Goal: Task Accomplishment & Management: Manage account settings

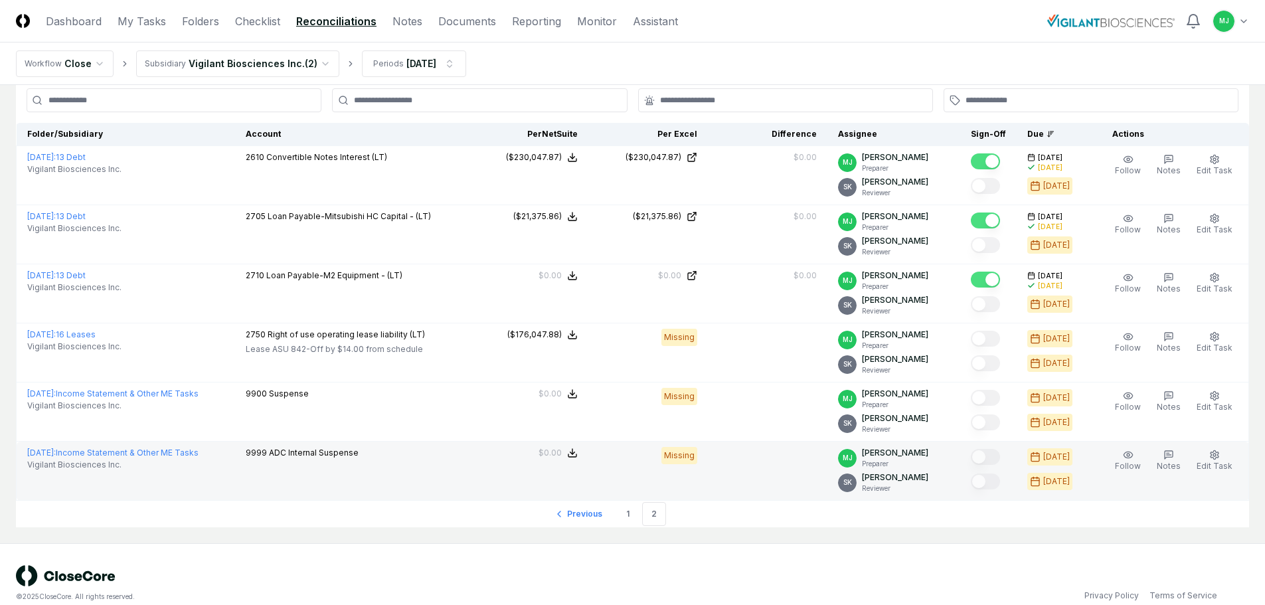
scroll to position [103, 0]
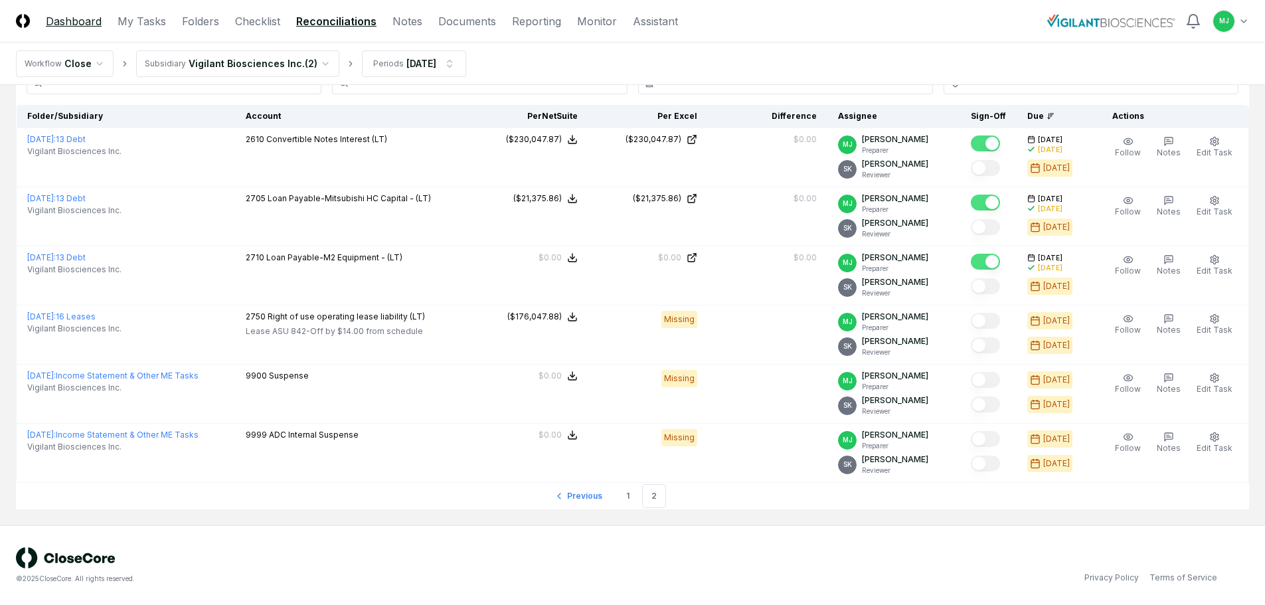
click at [78, 25] on link "Dashboard" at bounding box center [74, 21] width 56 height 16
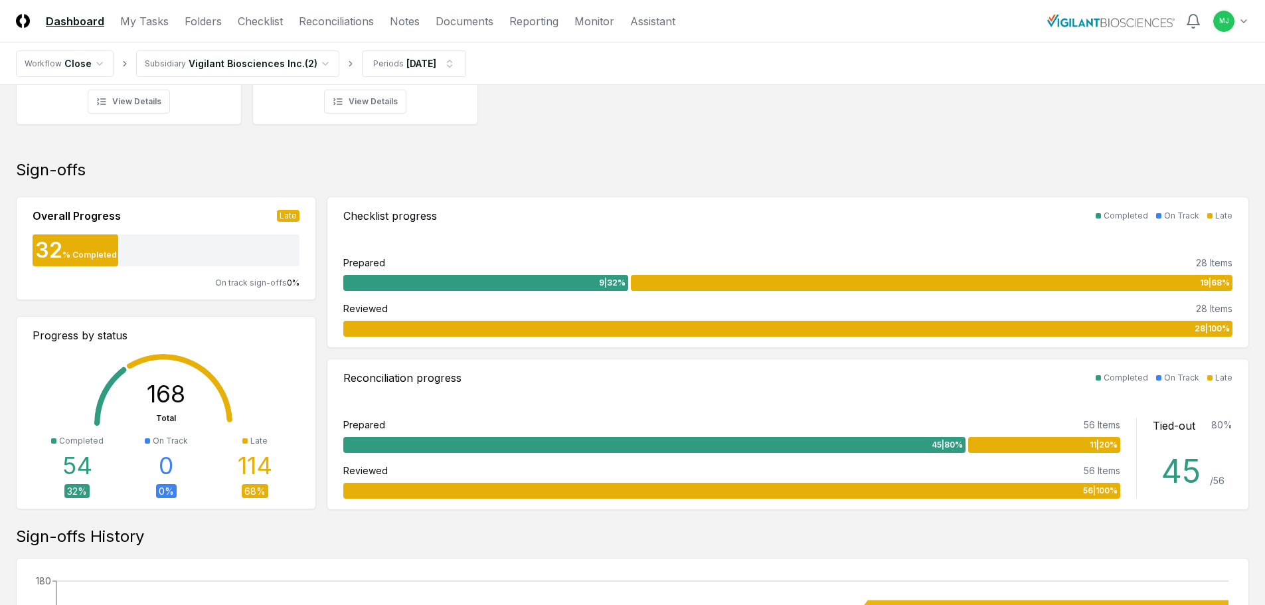
scroll to position [266, 0]
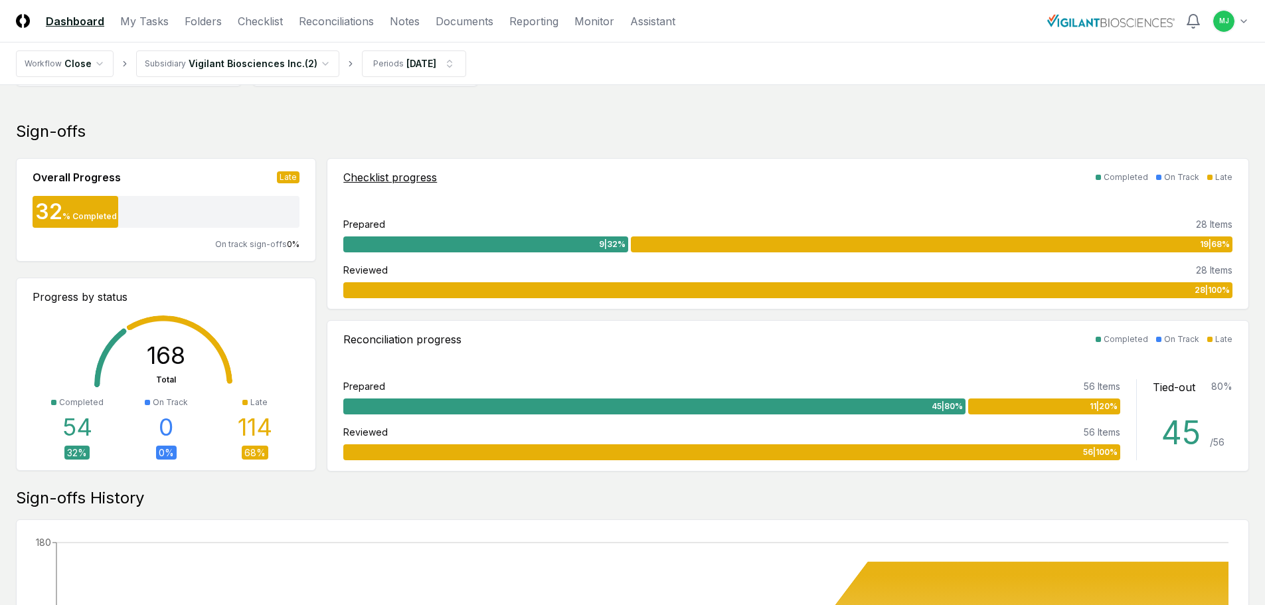
click at [571, 252] on div "9 | 32 %" at bounding box center [485, 244] width 285 height 16
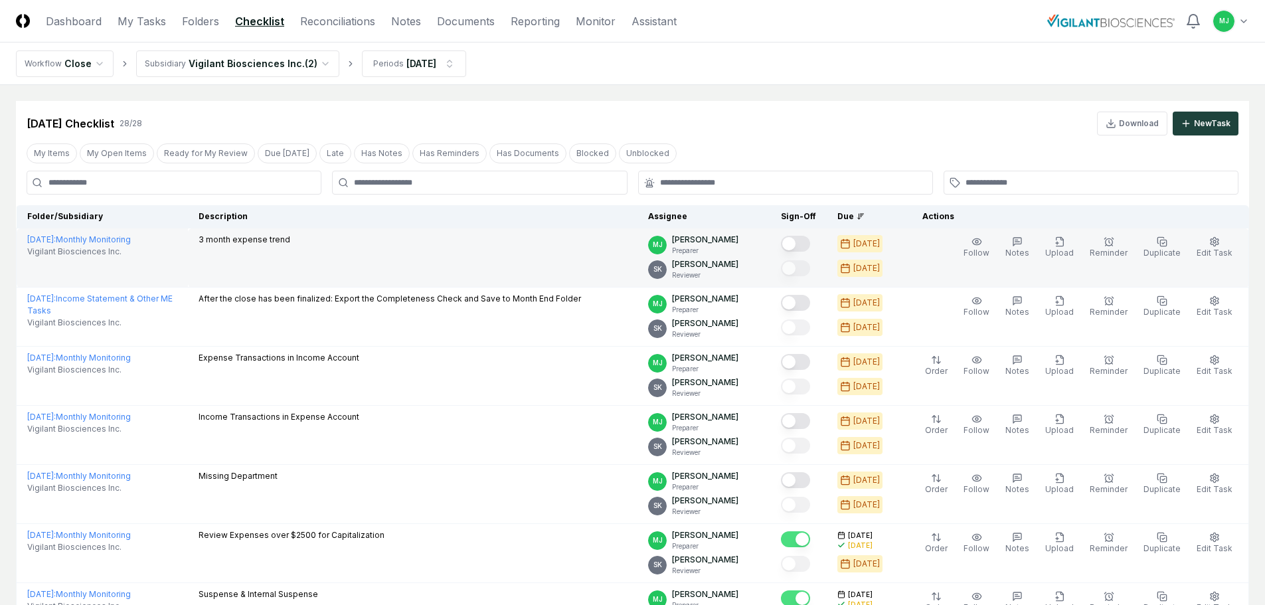
click at [810, 240] on button "Mark complete" at bounding box center [795, 244] width 29 height 16
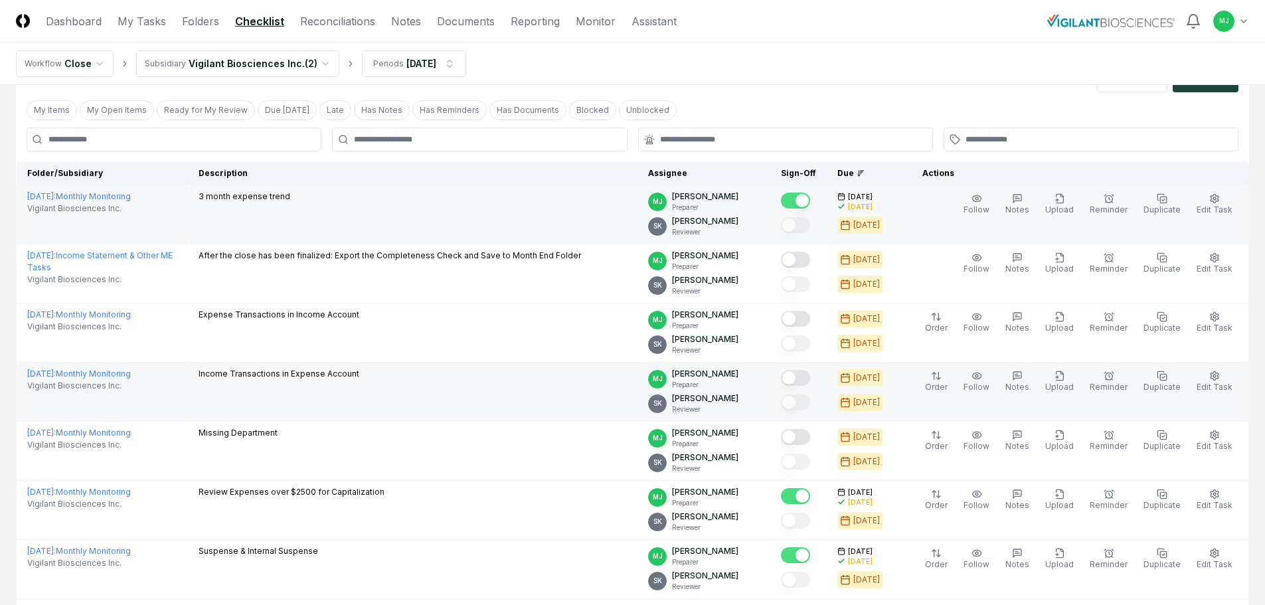
scroll to position [66, 0]
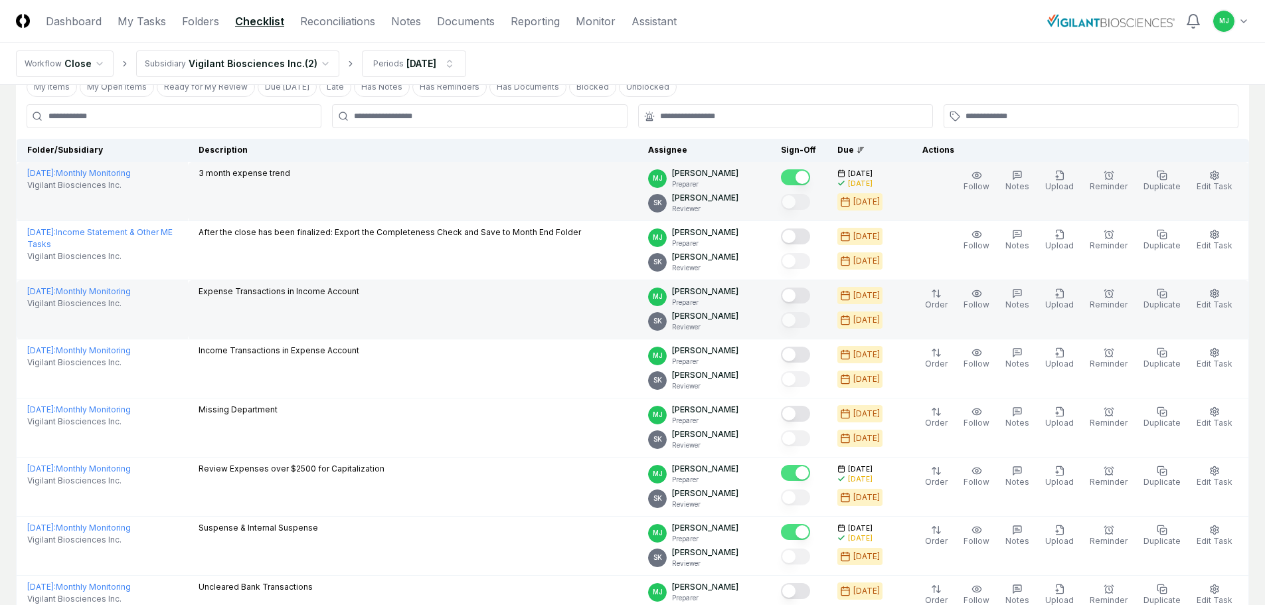
click at [810, 296] on button "Mark complete" at bounding box center [795, 296] width 29 height 16
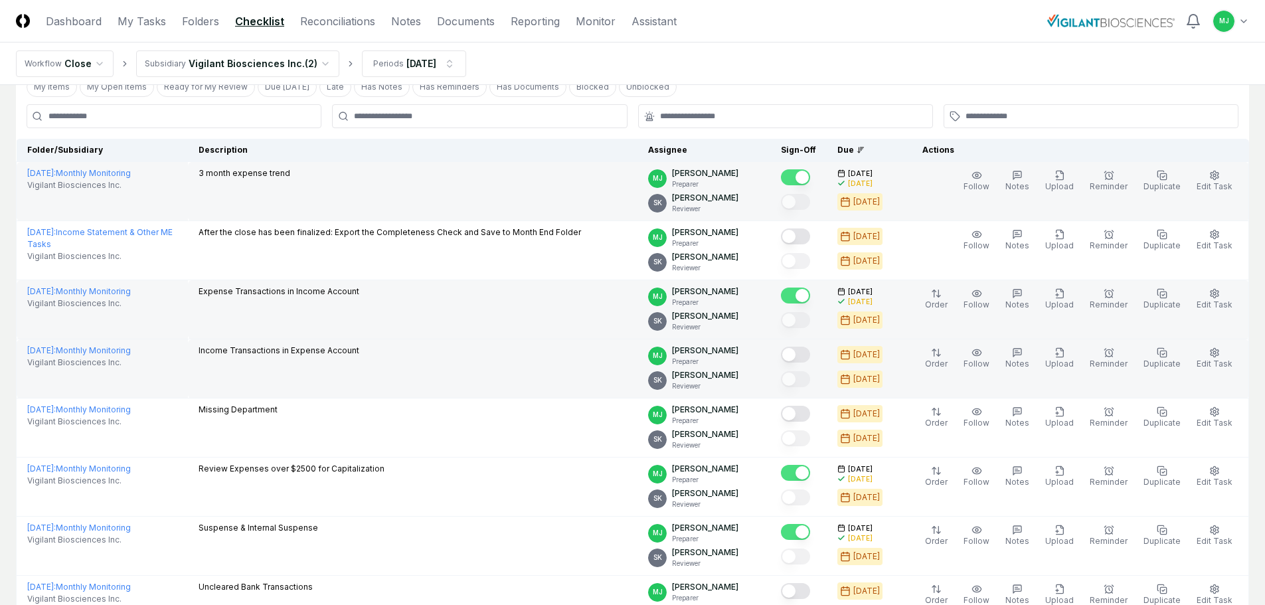
click at [810, 356] on button "Mark complete" at bounding box center [795, 355] width 29 height 16
